Goal: Entertainment & Leisure: Consume media (video, audio)

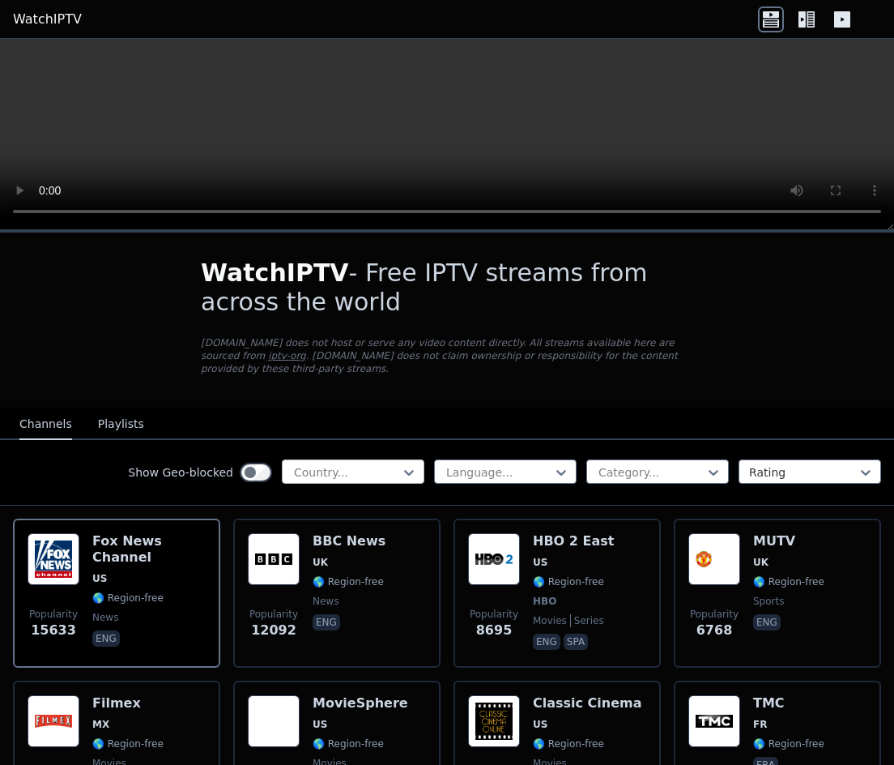
click at [322, 464] on div at bounding box center [346, 472] width 109 height 16
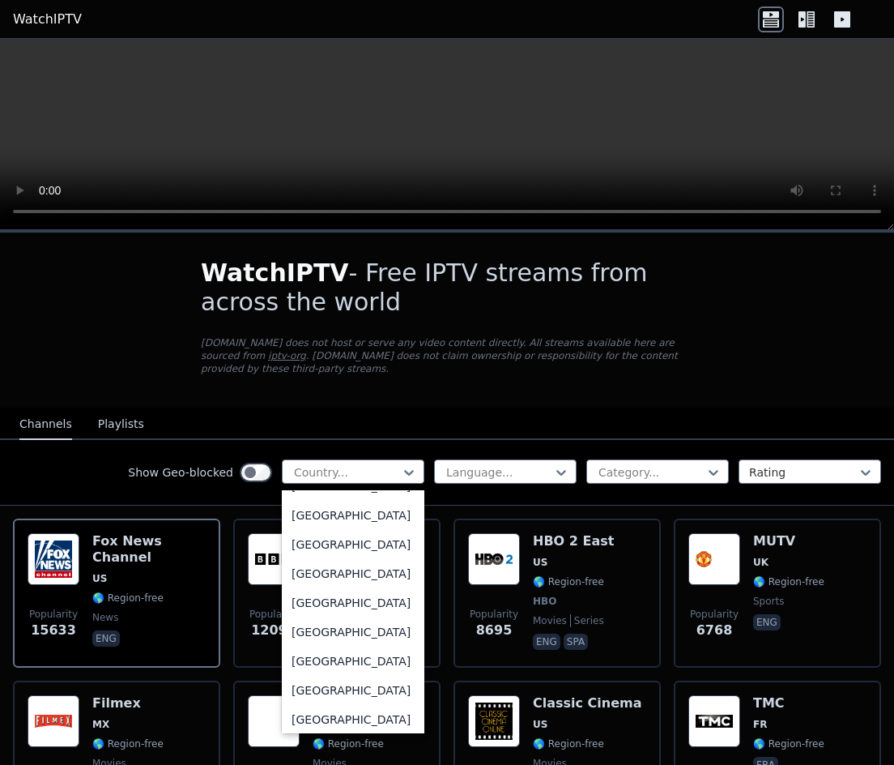
scroll to position [1824, 0]
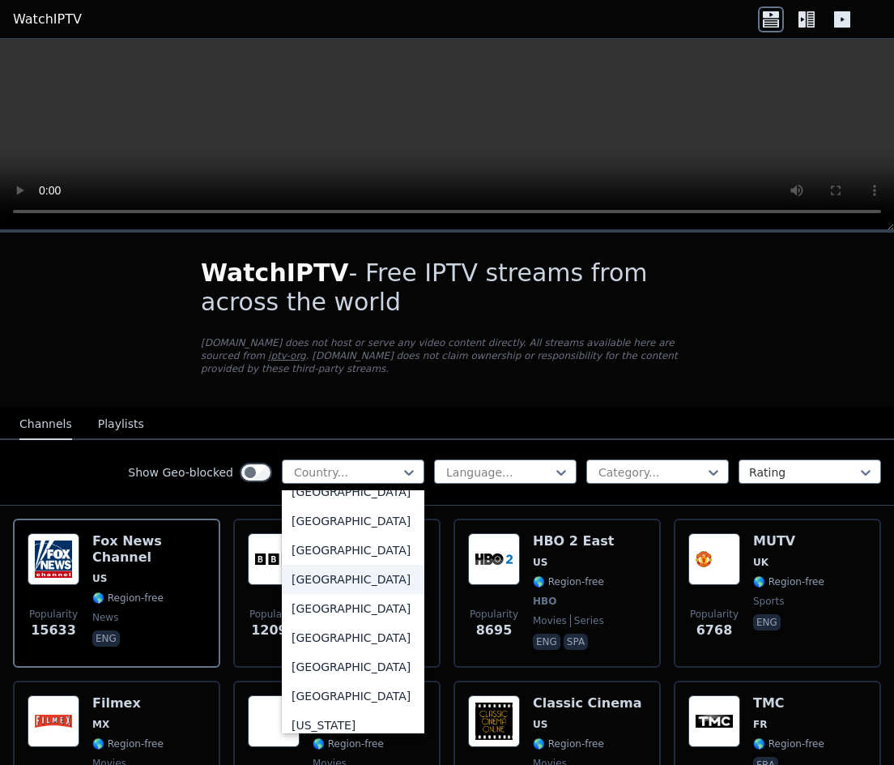
click at [286, 594] on div "[GEOGRAPHIC_DATA]" at bounding box center [353, 579] width 143 height 29
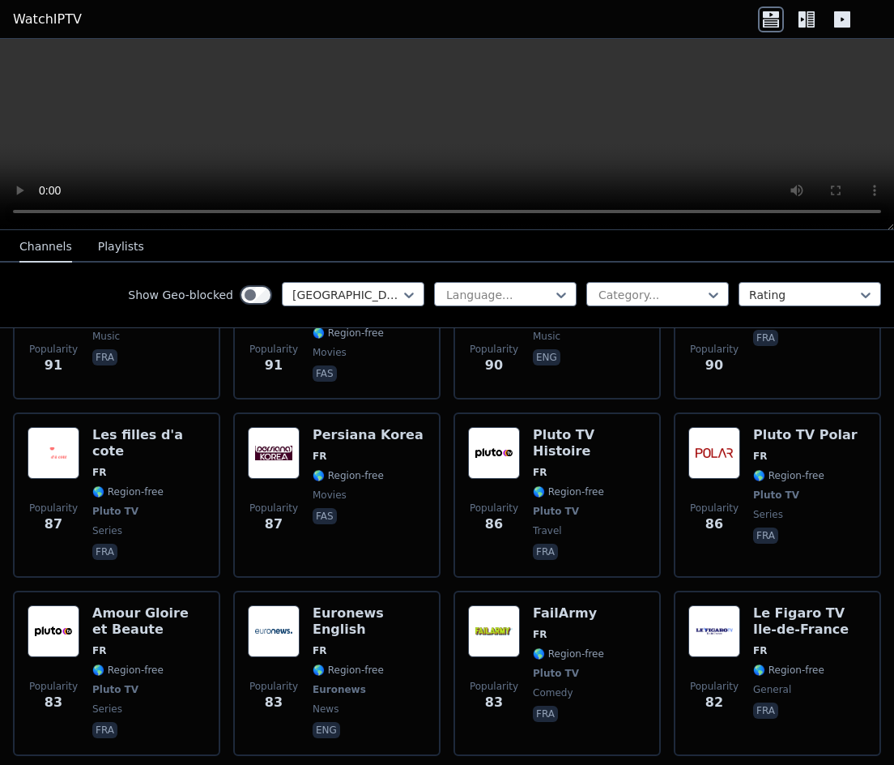
scroll to position [3270, 0]
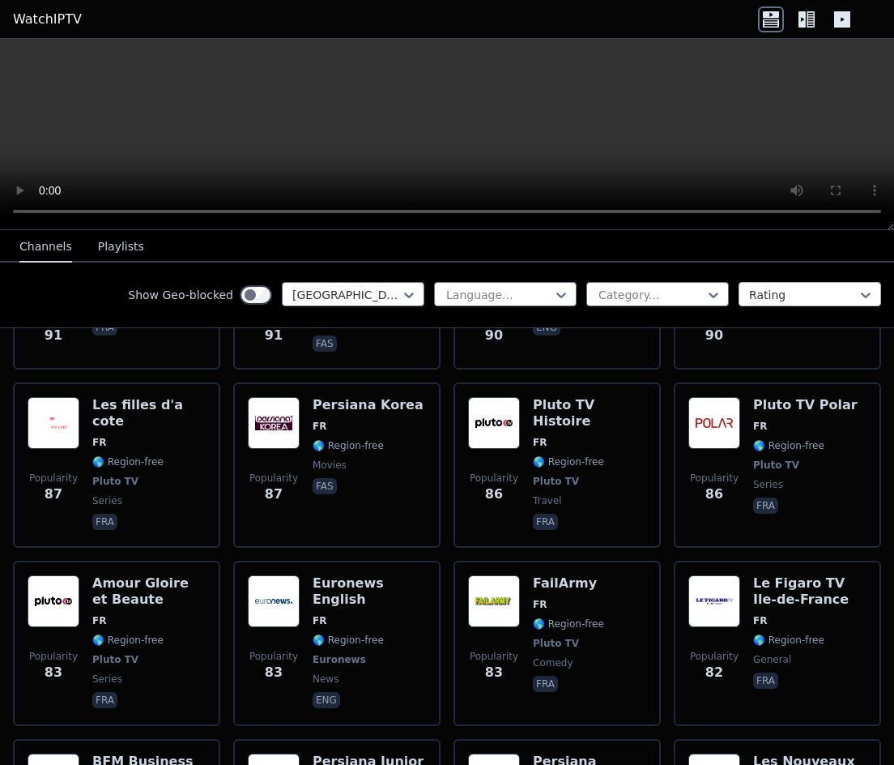
click at [805, 304] on div "Rating" at bounding box center [810, 294] width 143 height 24
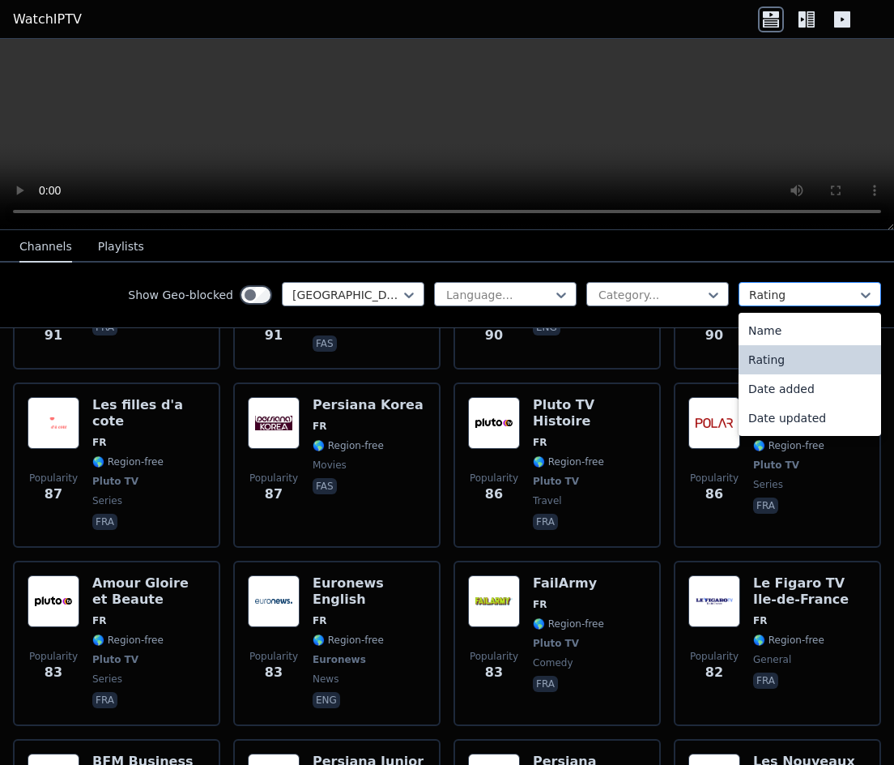
click at [787, 299] on div at bounding box center [803, 295] width 109 height 16
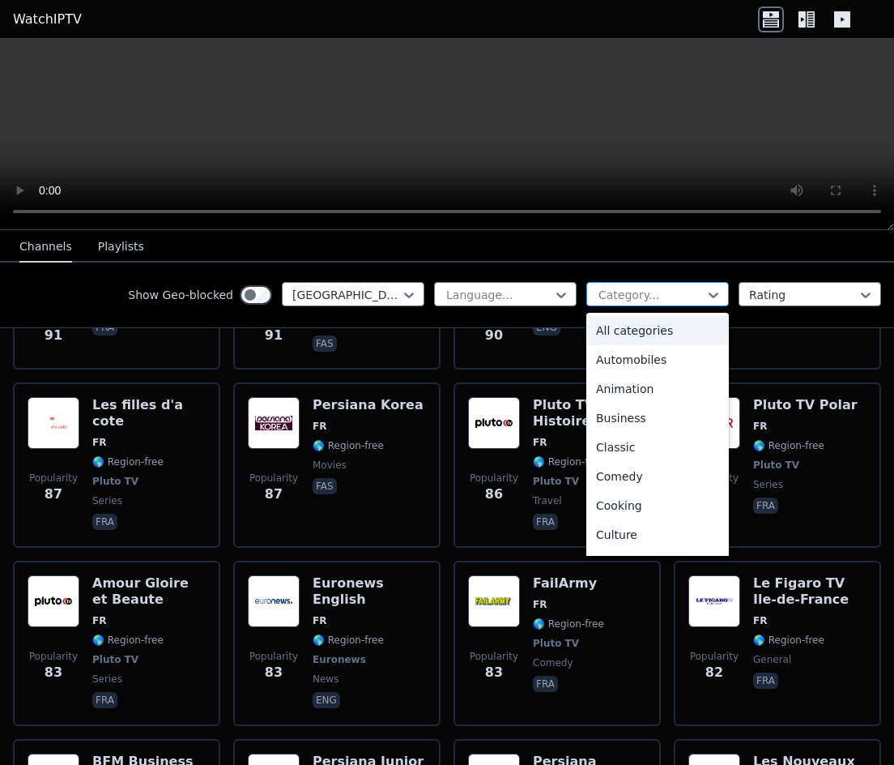
click at [656, 295] on div at bounding box center [651, 295] width 109 height 16
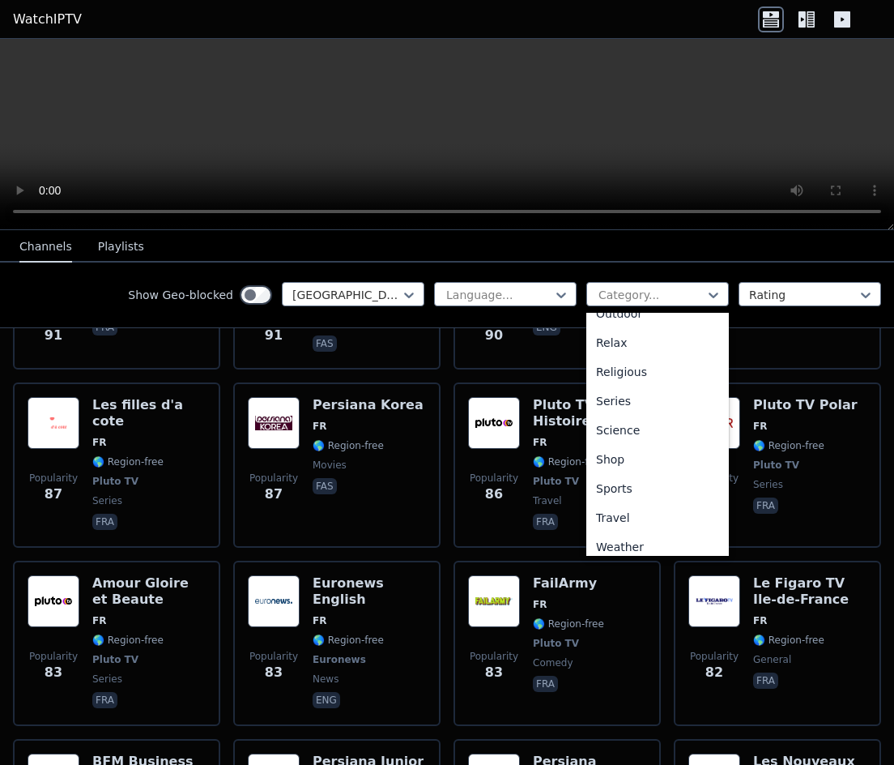
scroll to position [551, 0]
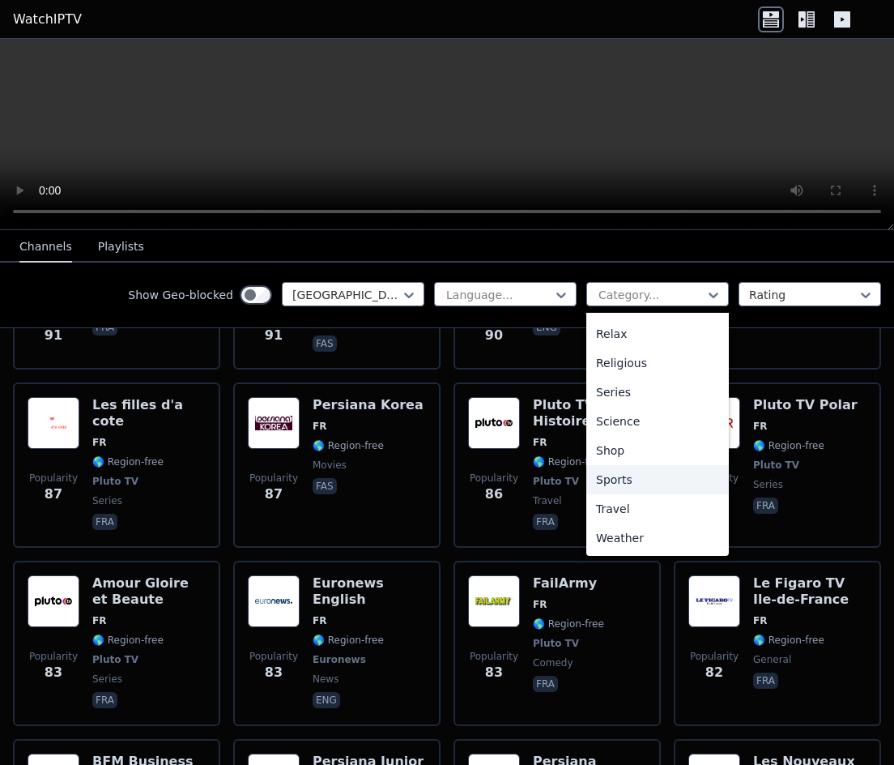
click at [594, 484] on div "Sports" at bounding box center [658, 479] width 143 height 29
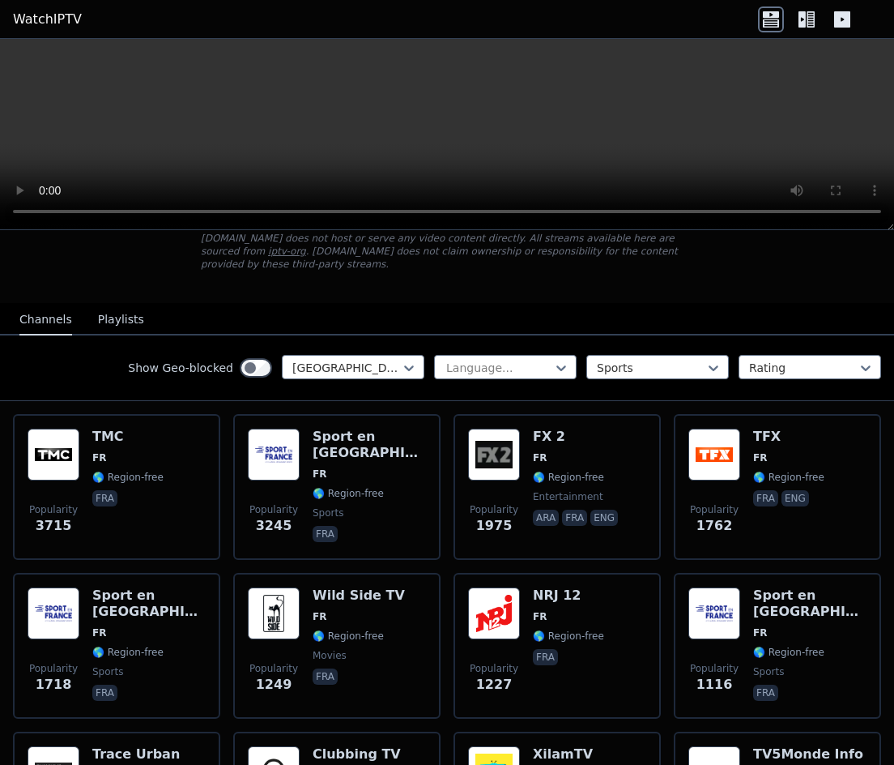
scroll to position [0, 0]
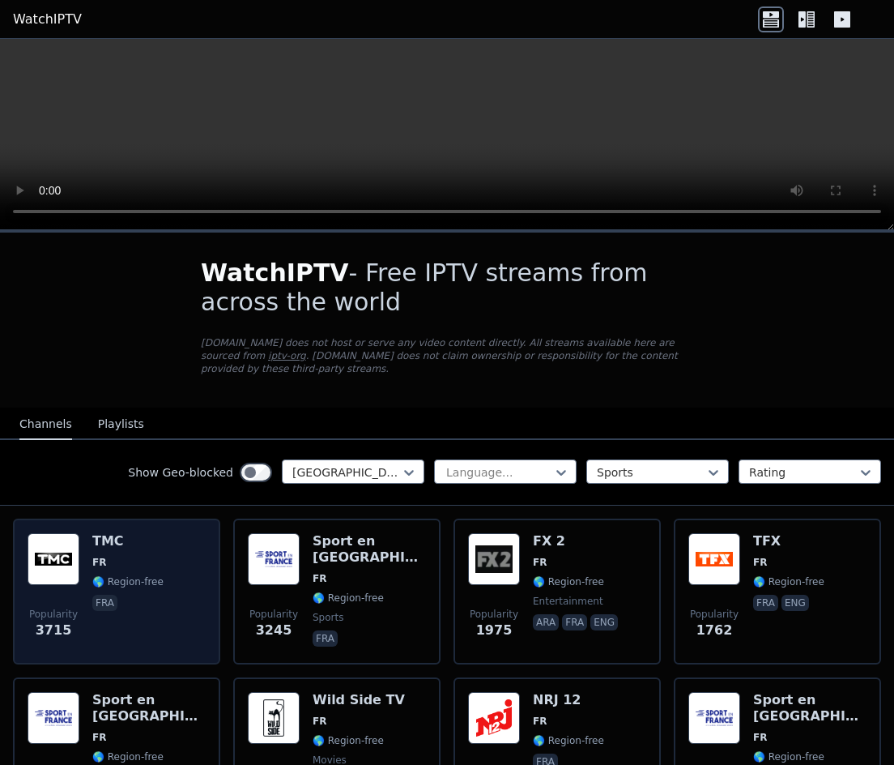
click at [151, 575] on span "🌎 Region-free" at bounding box center [127, 581] width 71 height 13
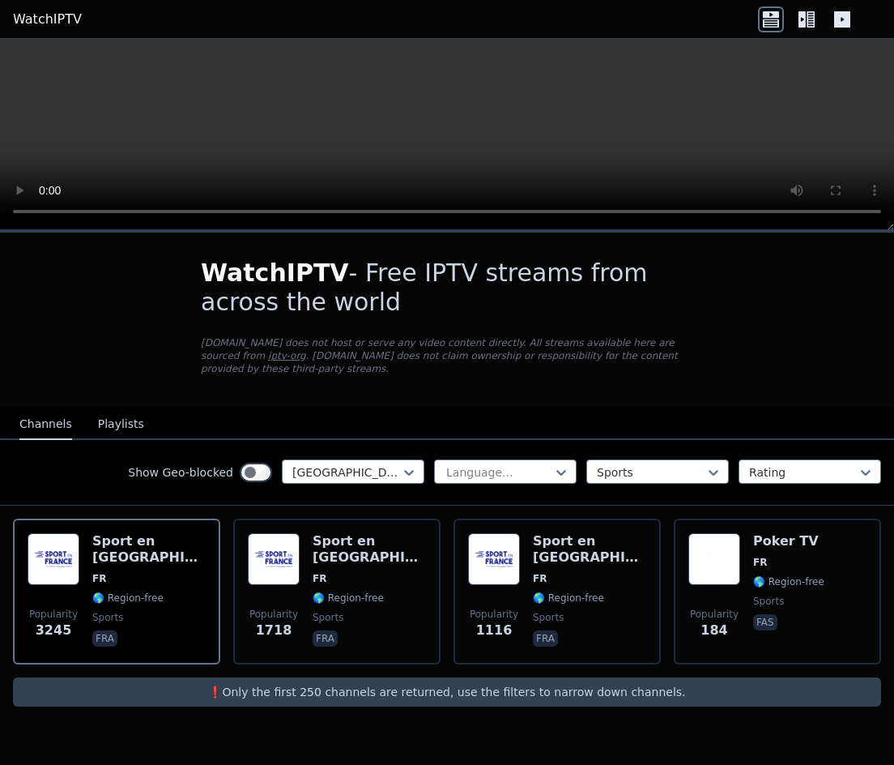
click at [804, 20] on icon at bounding box center [802, 19] width 7 height 16
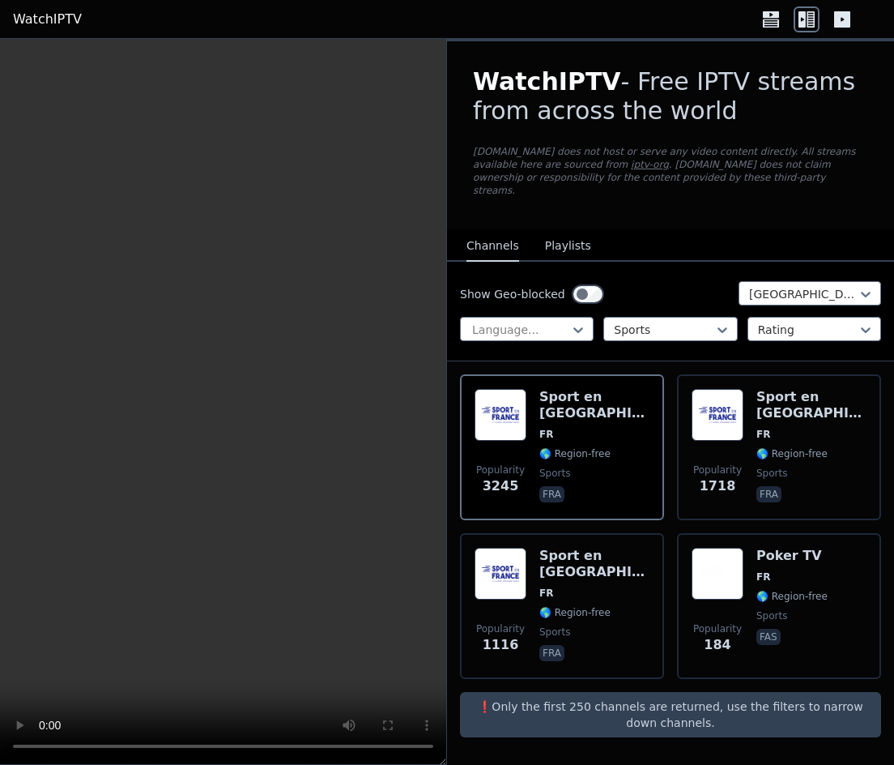
click at [840, 28] on icon at bounding box center [843, 19] width 26 height 26
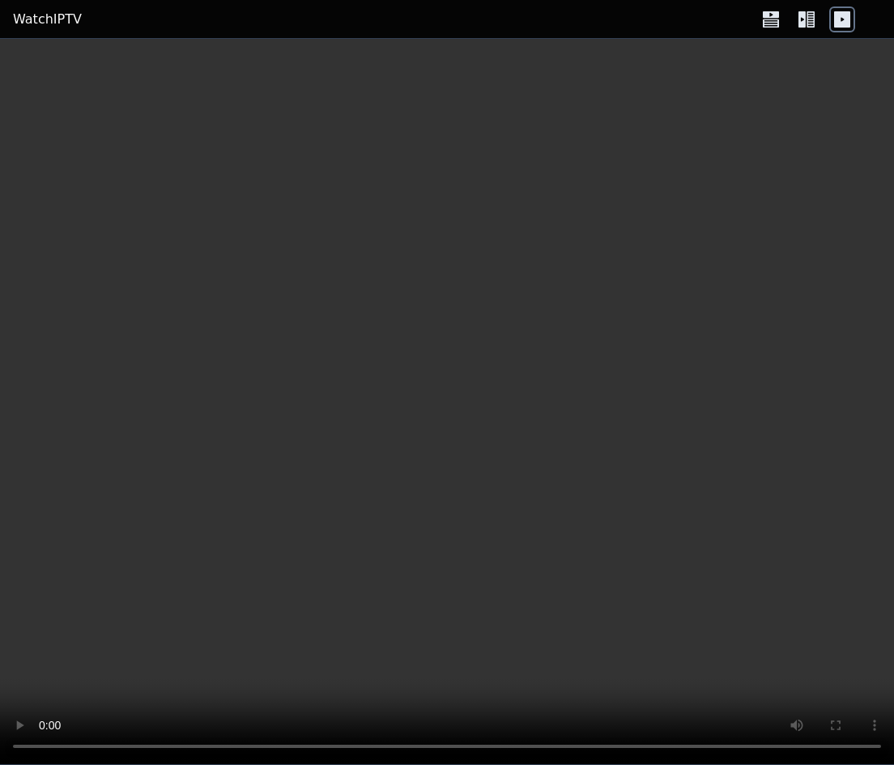
click at [843, 19] on icon at bounding box center [843, 19] width 26 height 26
click at [801, 17] on icon at bounding box center [802, 19] width 7 height 16
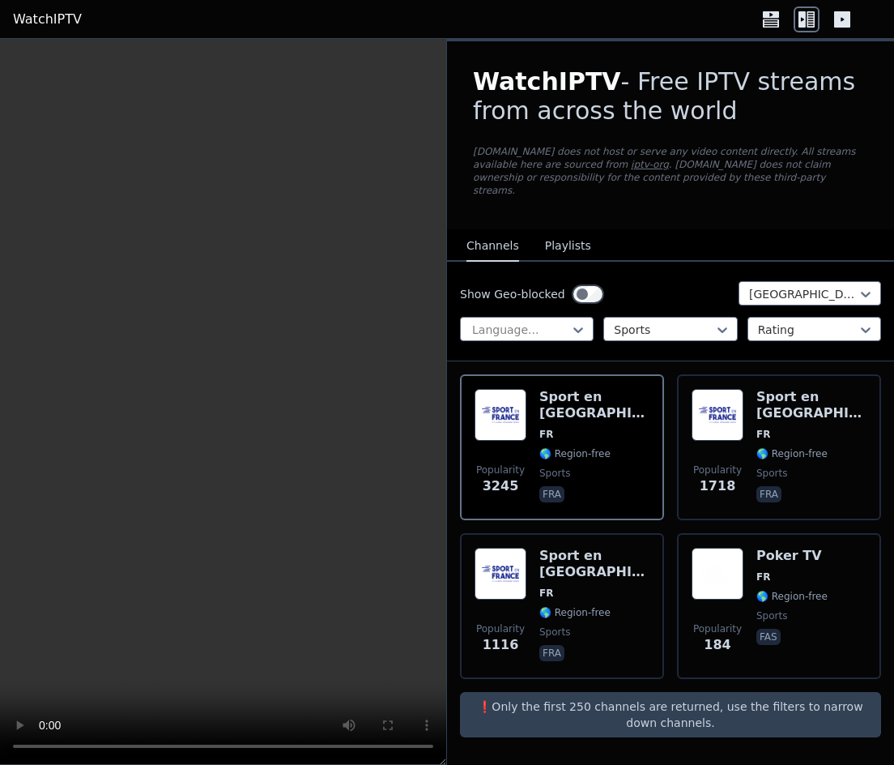
click at [773, 16] on icon at bounding box center [771, 14] width 16 height 6
